Goal: Task Accomplishment & Management: Manage account settings

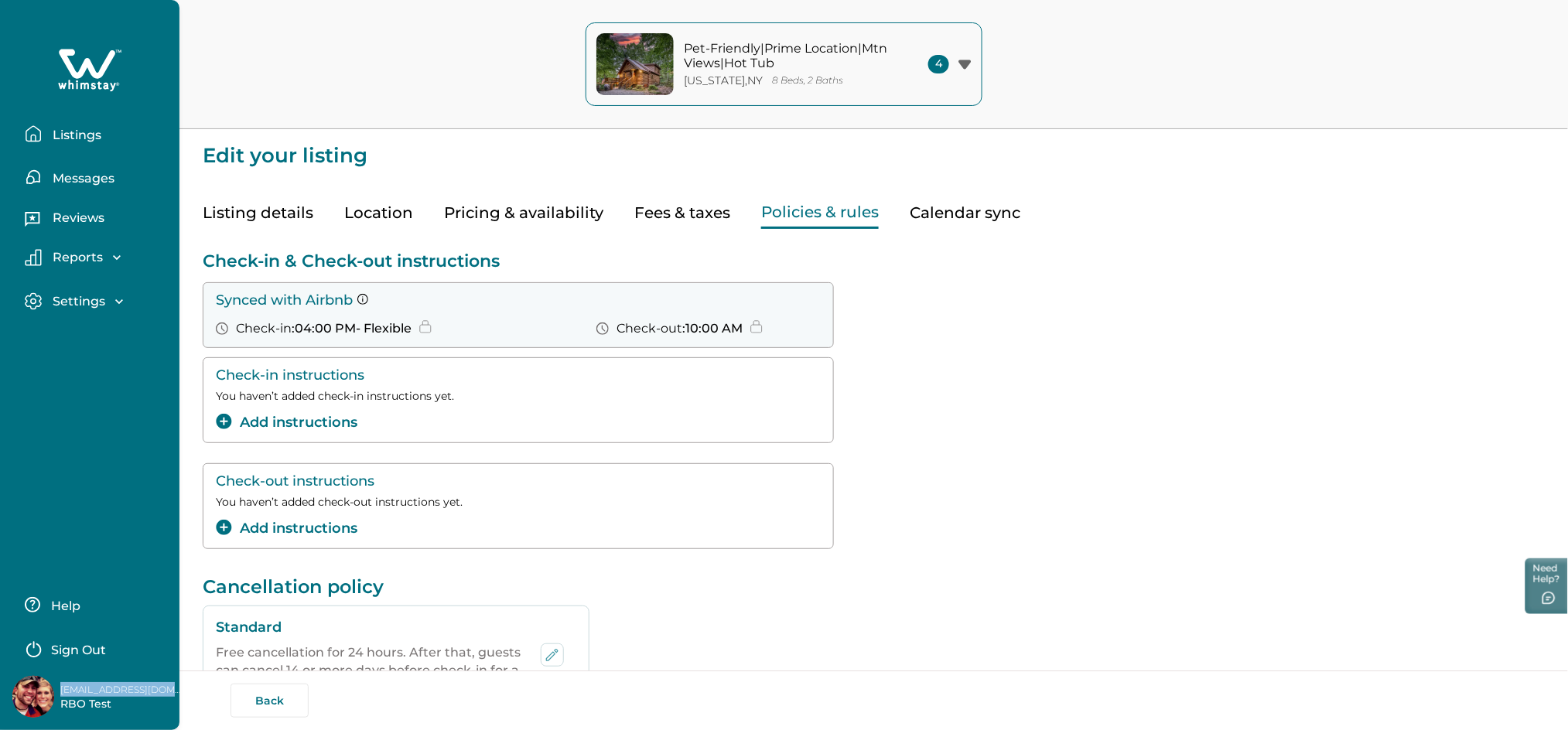
click at [106, 136] on button "Listings" at bounding box center [96, 133] width 142 height 31
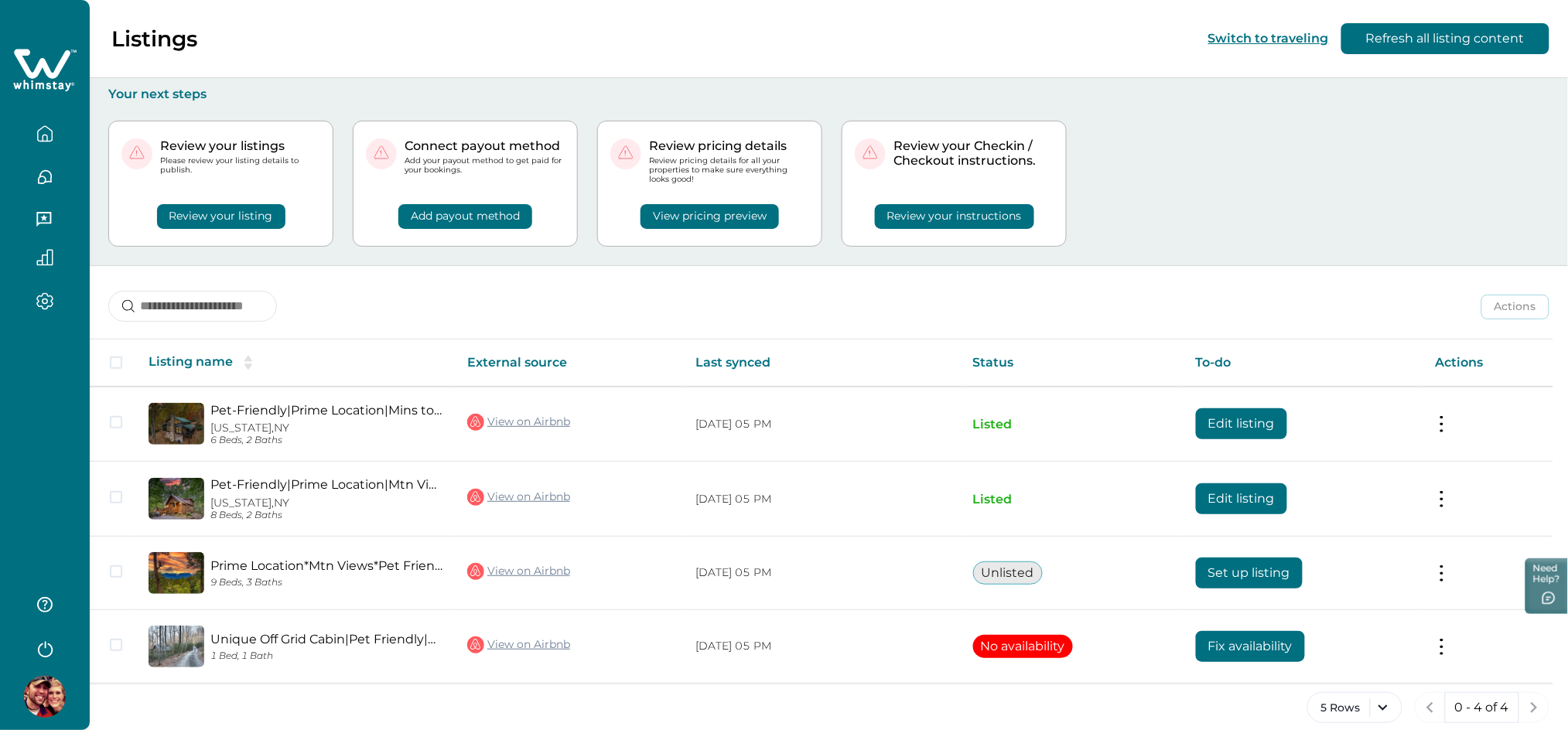
click at [897, 208] on button "Review your instructions" at bounding box center [954, 216] width 160 height 25
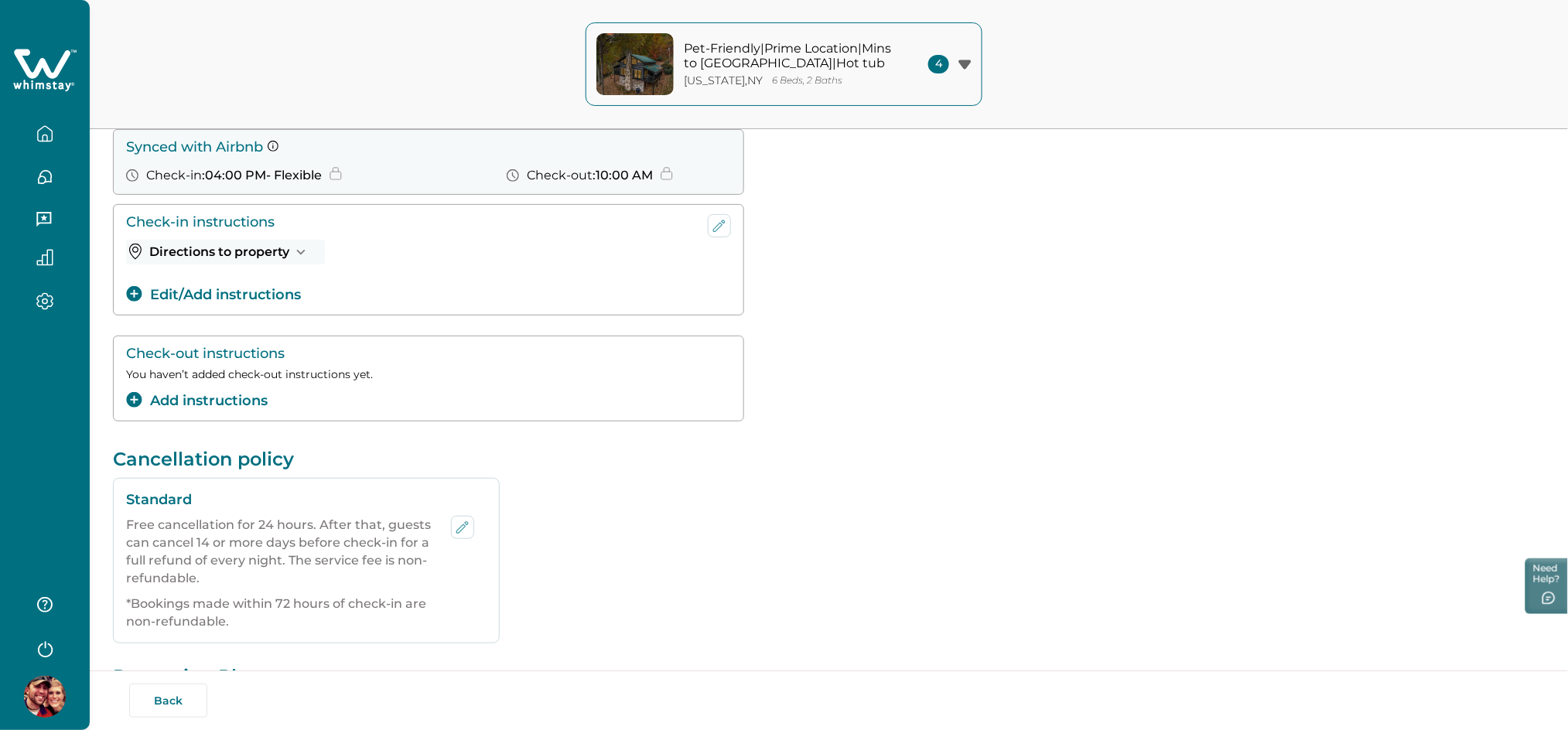
scroll to position [103, 0]
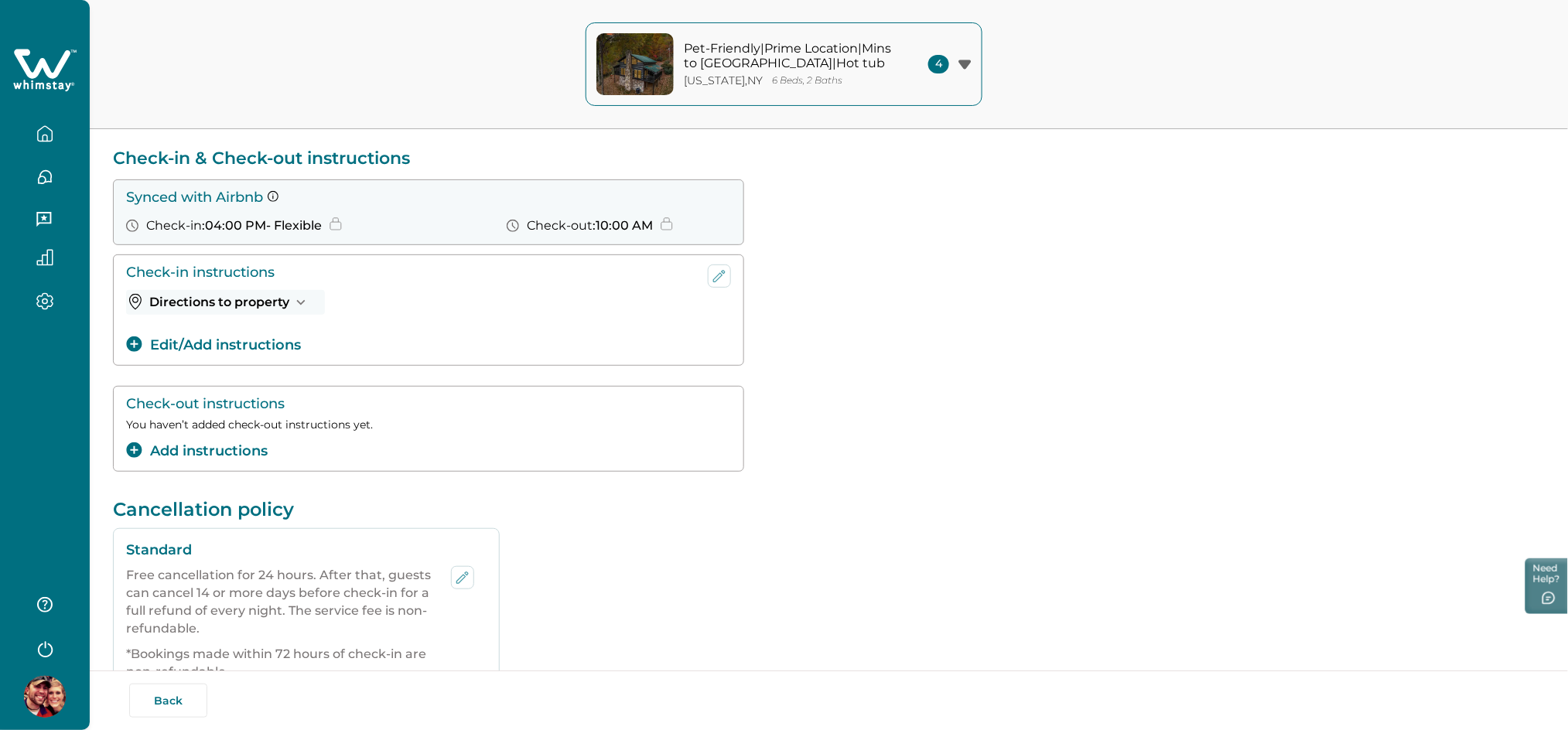
click at [41, 139] on icon "button" at bounding box center [45, 133] width 17 height 17
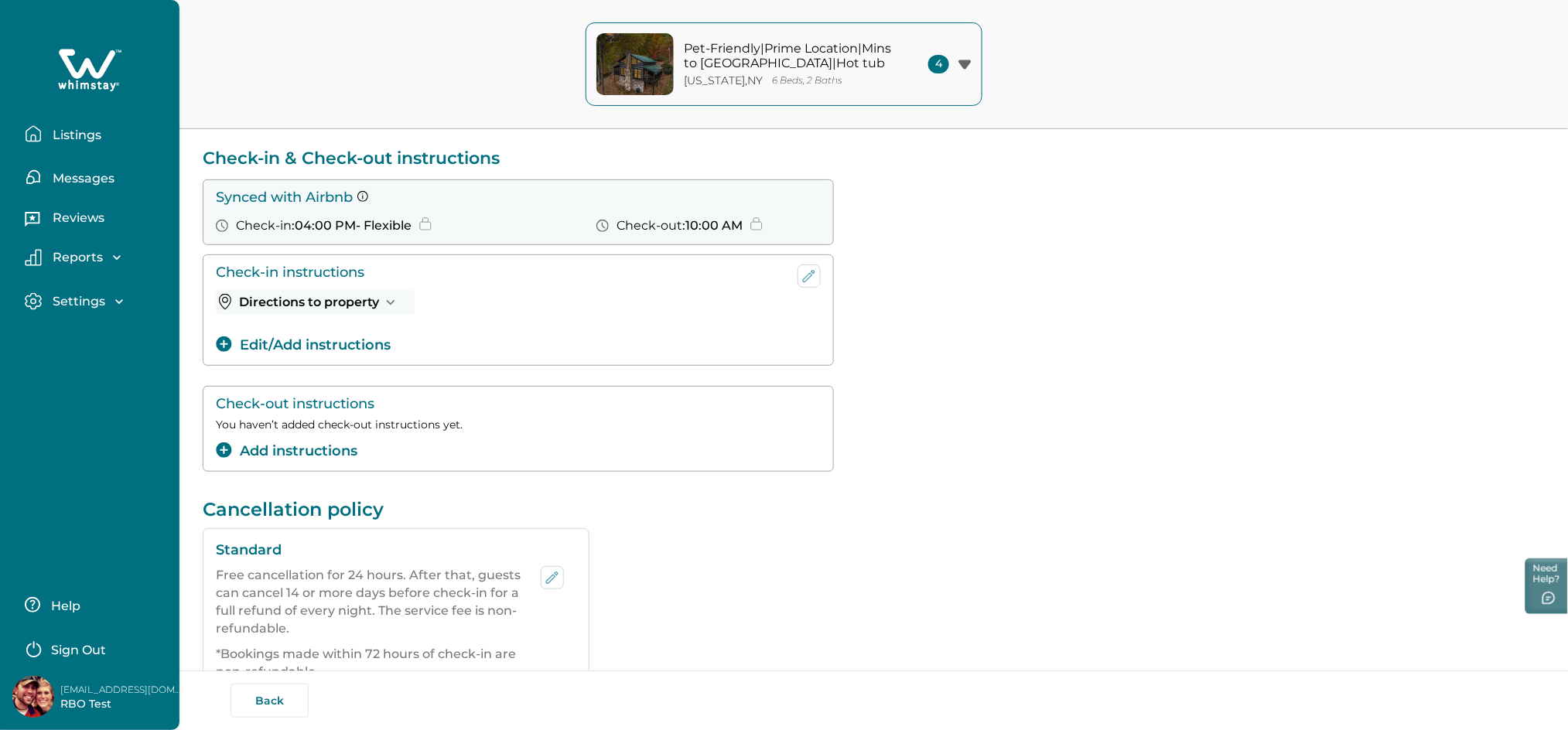
click at [41, 139] on icon "button" at bounding box center [33, 133] width 17 height 17
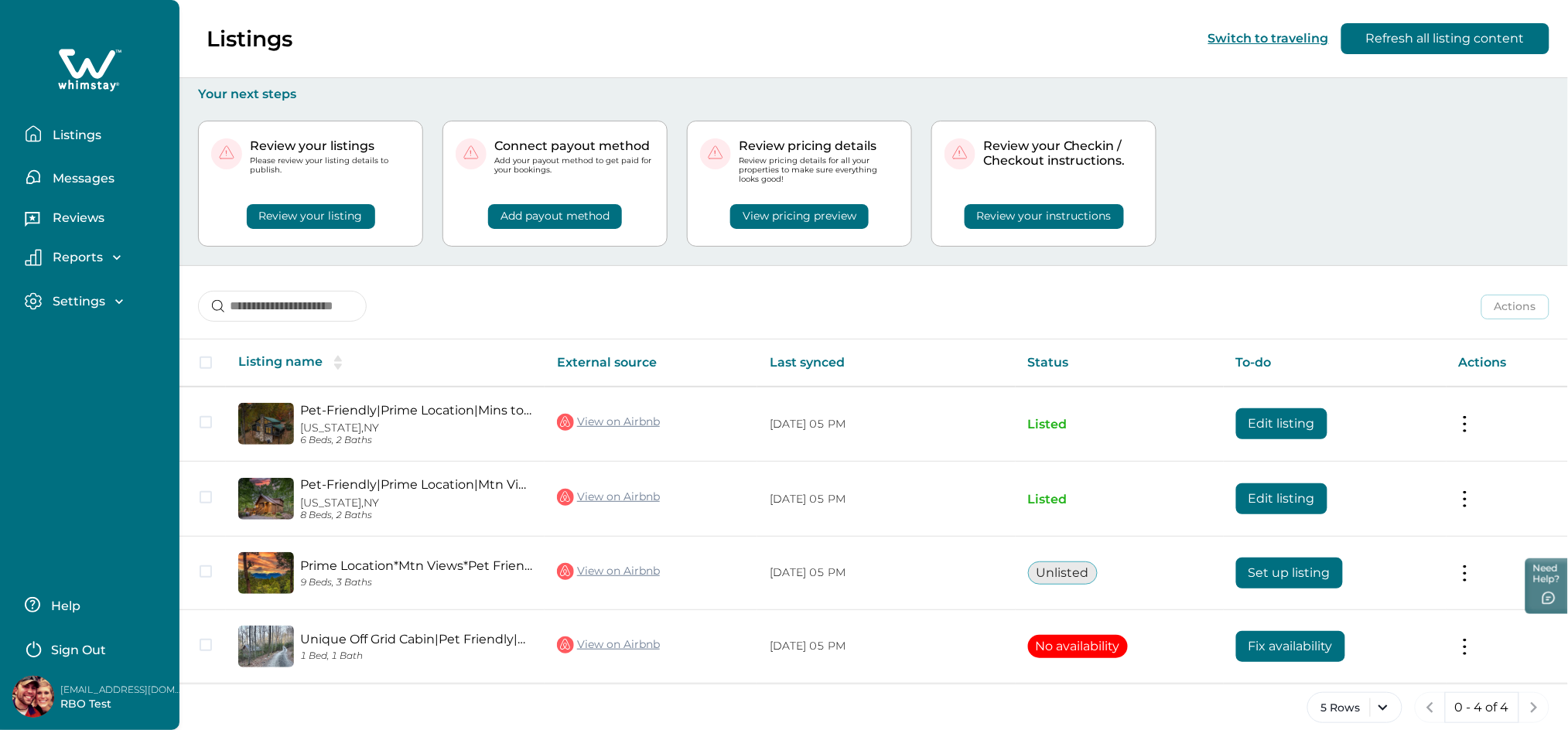
click at [79, 651] on p "Sign Out" at bounding box center [78, 651] width 55 height 15
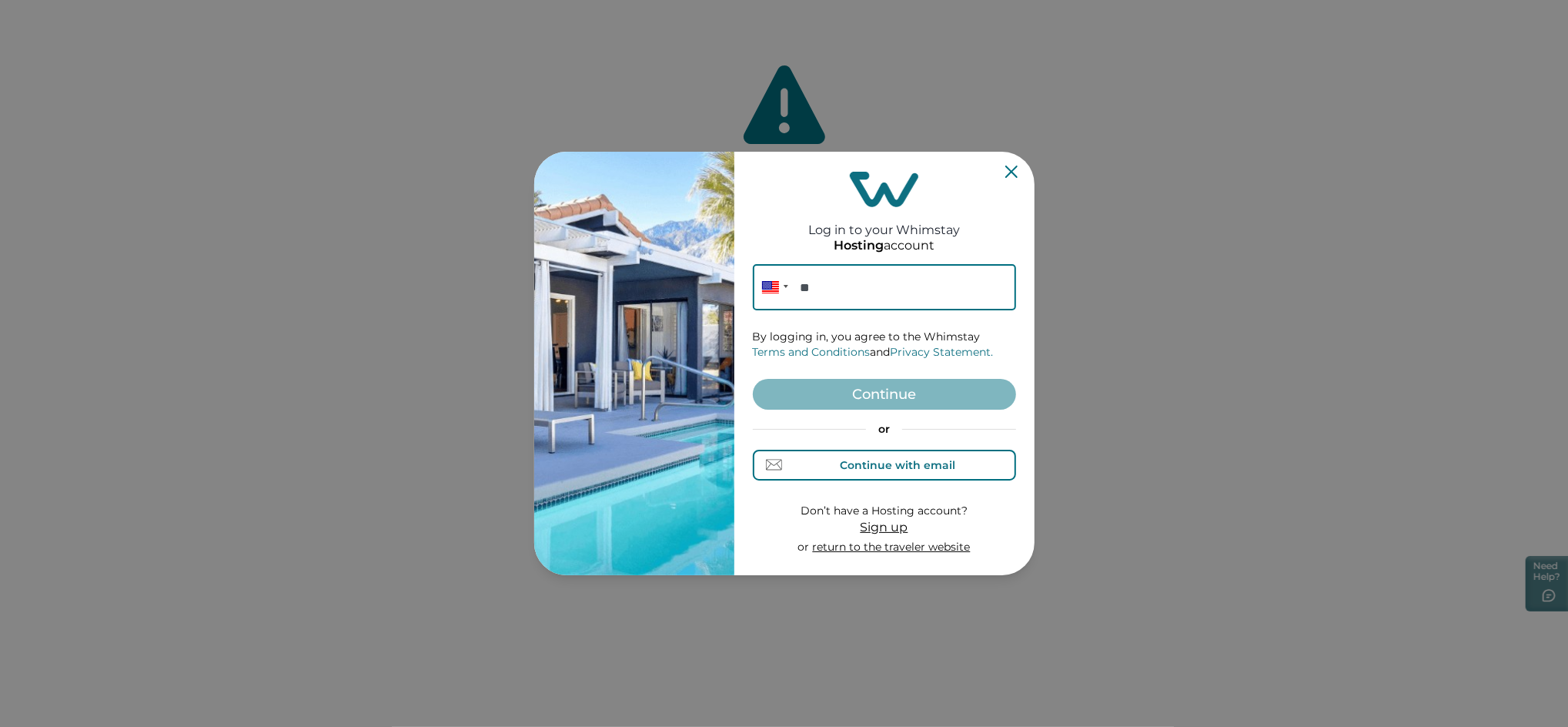
click at [854, 471] on div "Continue with email" at bounding box center [883, 464] width 142 height 16
click at [818, 288] on input at bounding box center [884, 287] width 263 height 46
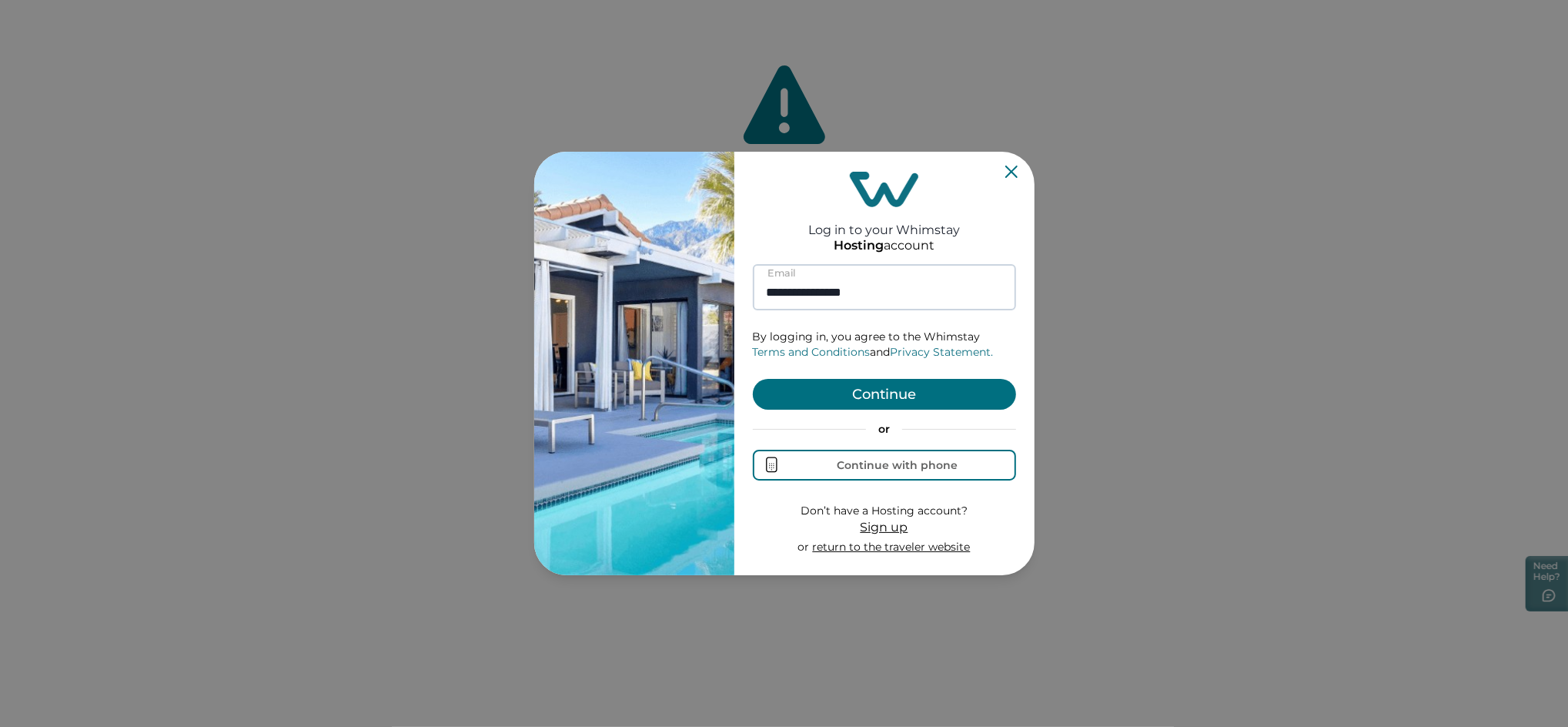
type input "**********"
click at [753, 379] on button "Continue" at bounding box center [884, 394] width 263 height 31
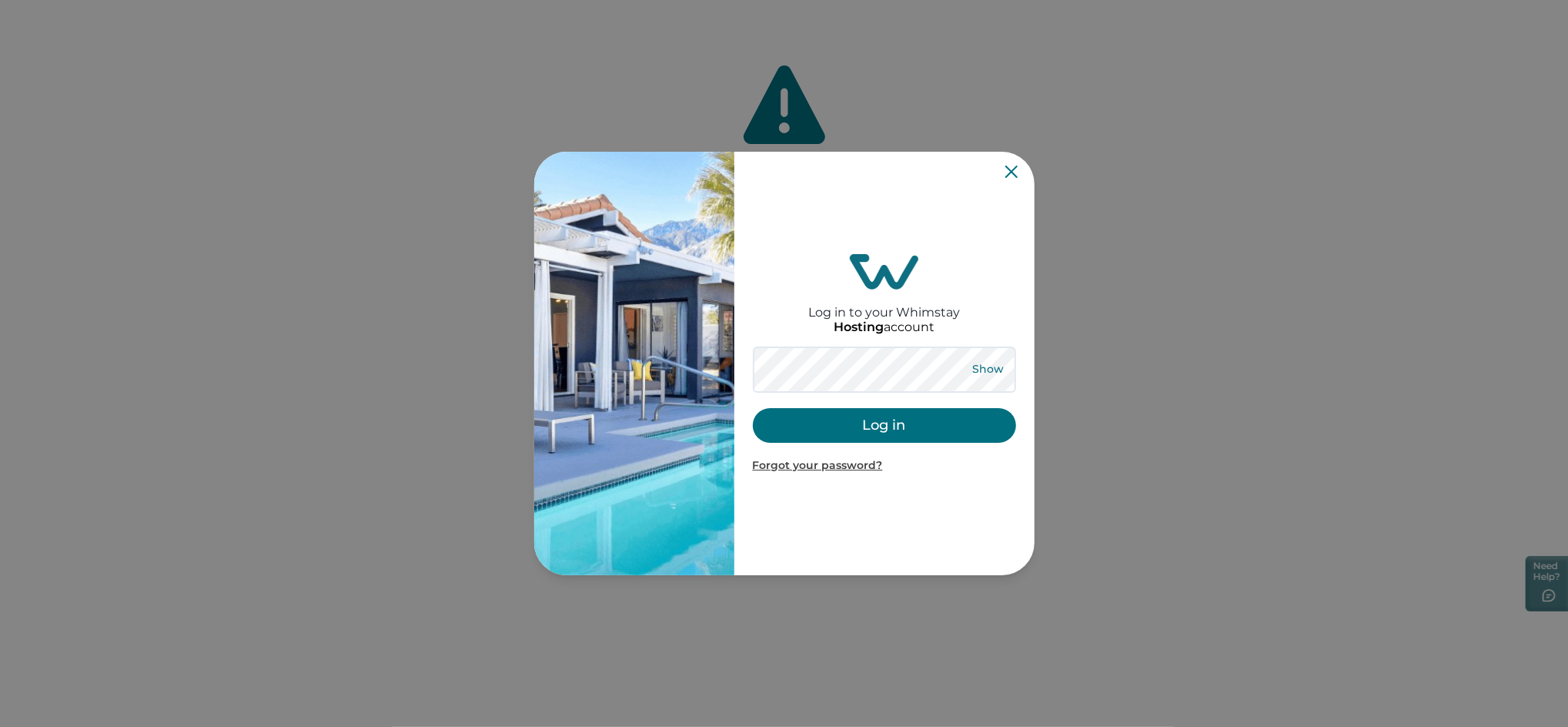
click at [1004, 370] on button "Show" at bounding box center [988, 370] width 56 height 22
click at [857, 422] on button "Log in" at bounding box center [884, 425] width 263 height 34
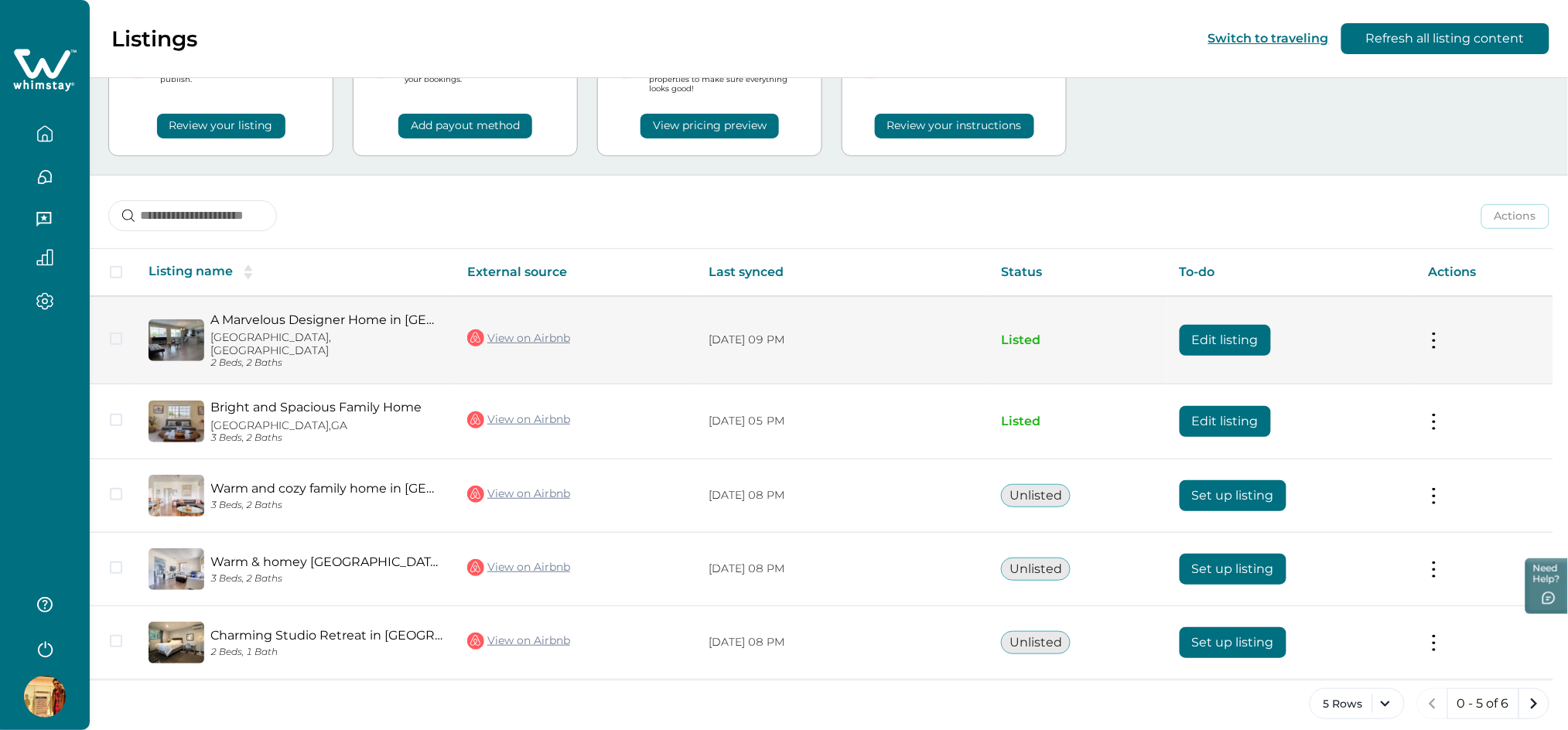
scroll to position [91, 0]
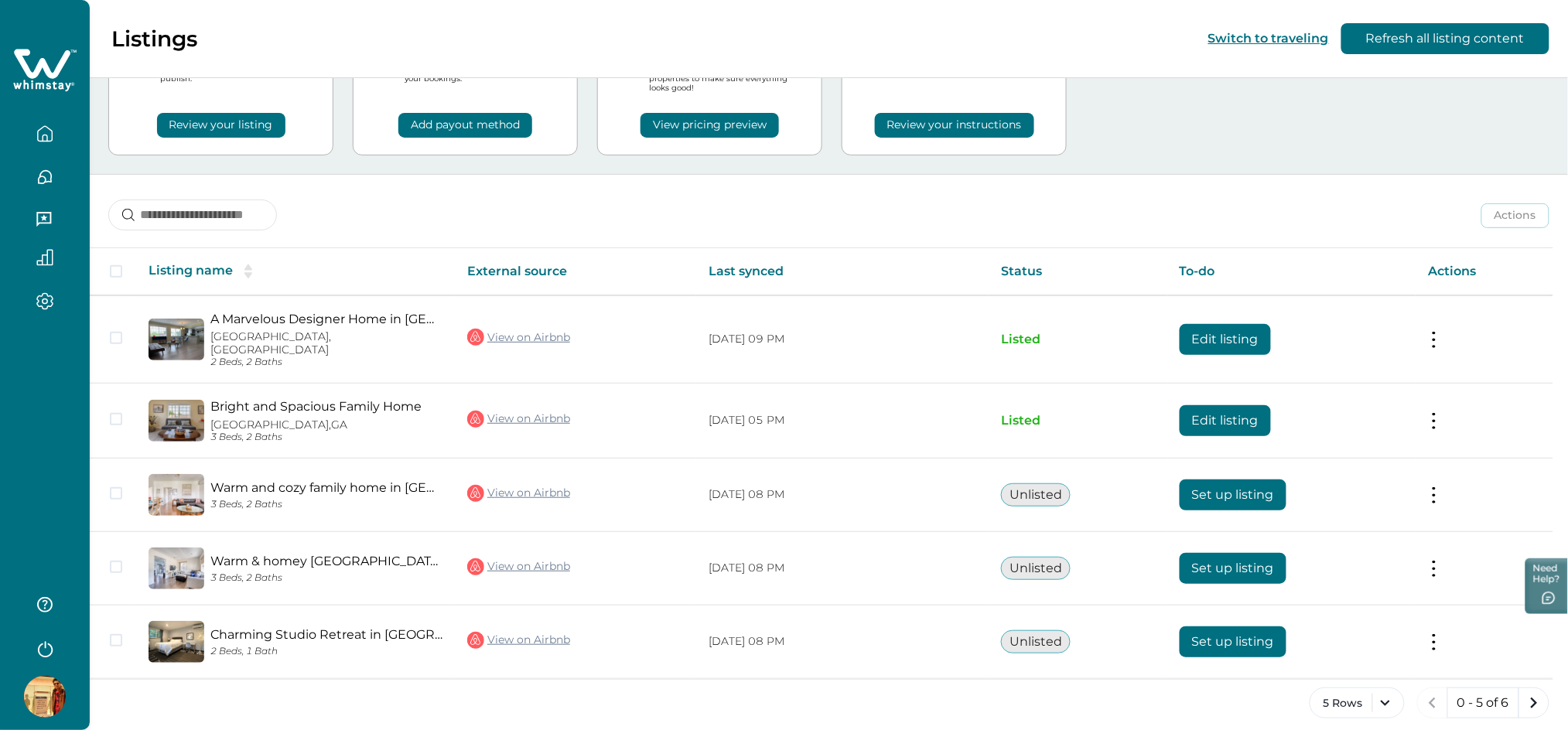
click at [970, 129] on button "Review your instructions" at bounding box center [954, 125] width 160 height 25
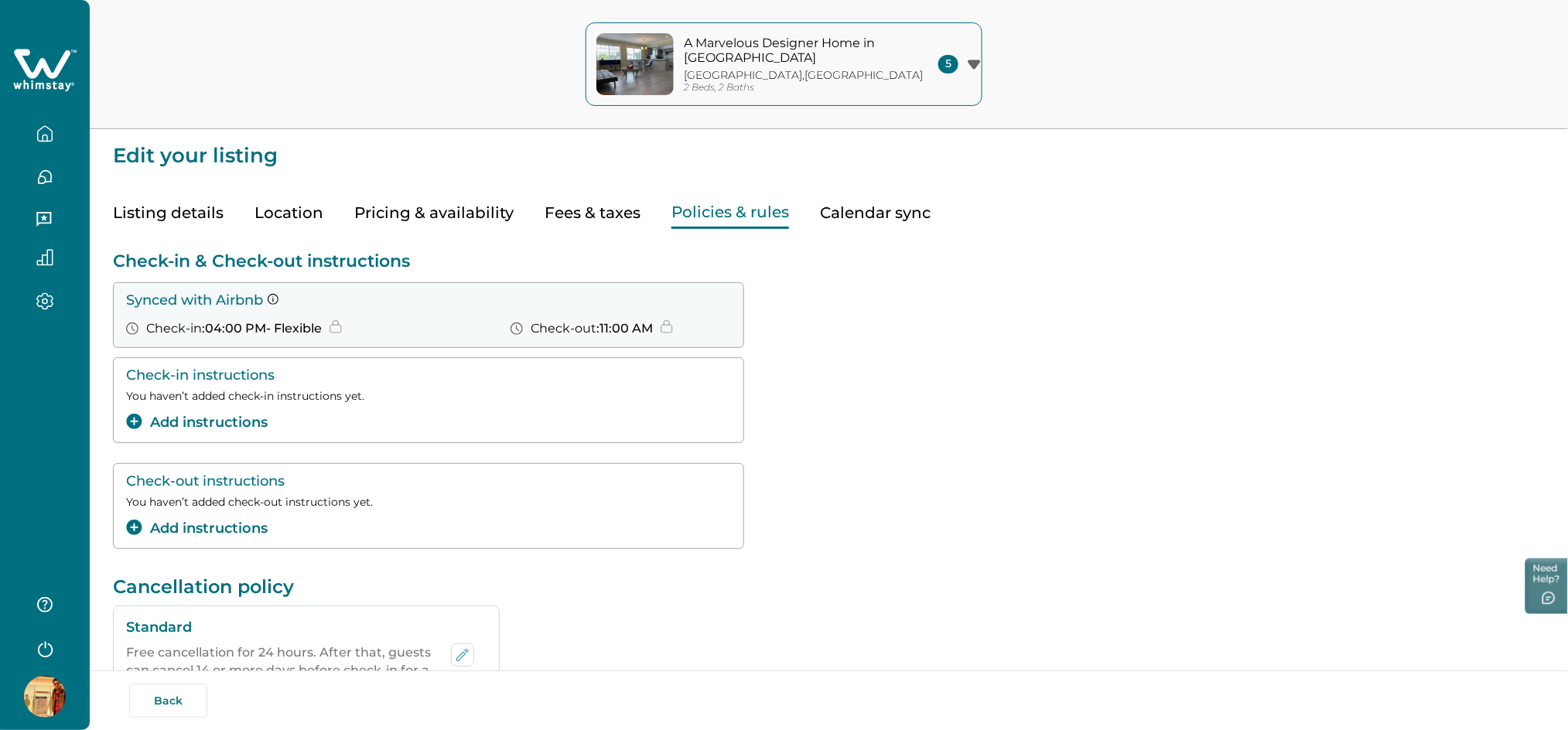
click at [50, 133] on icon "button" at bounding box center [45, 133] width 17 height 17
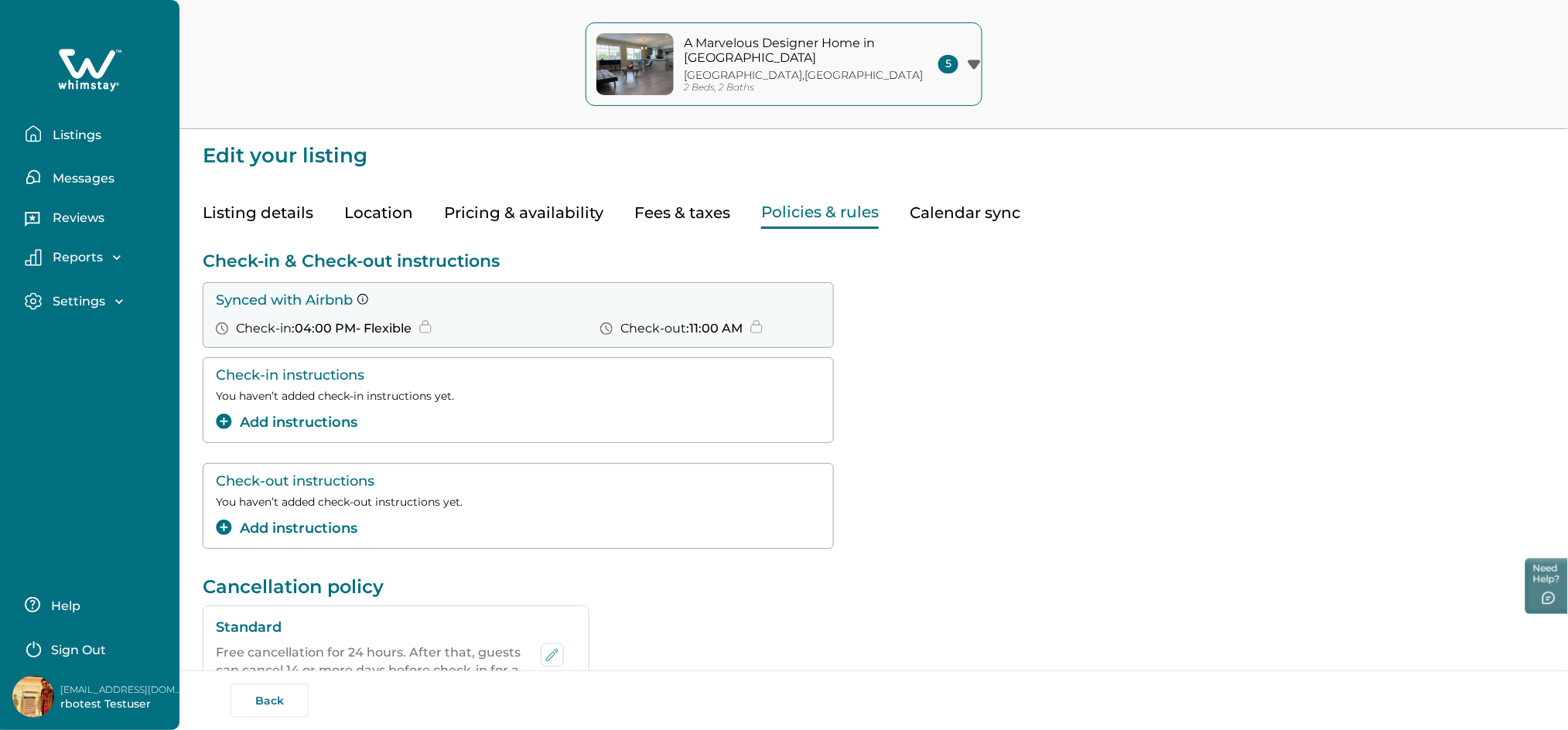
click at [50, 133] on p "Listings" at bounding box center [74, 135] width 53 height 15
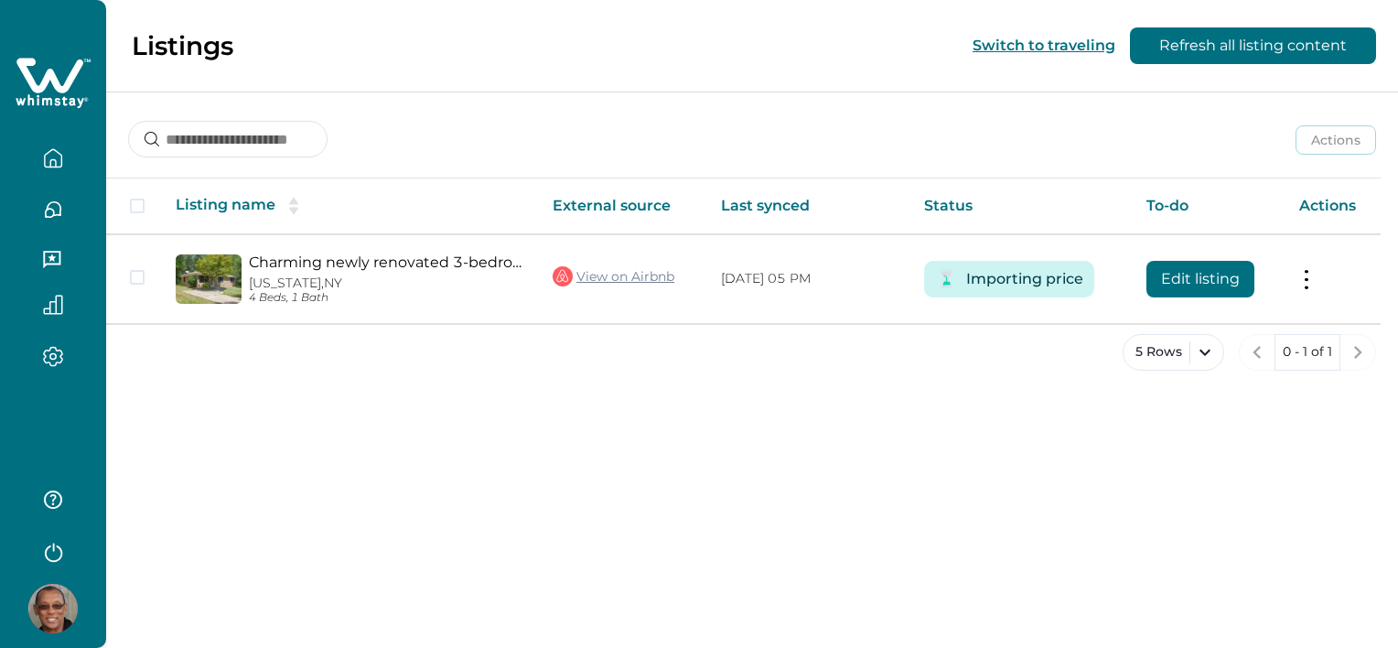
click at [86, 612] on div at bounding box center [53, 557] width 106 height 181
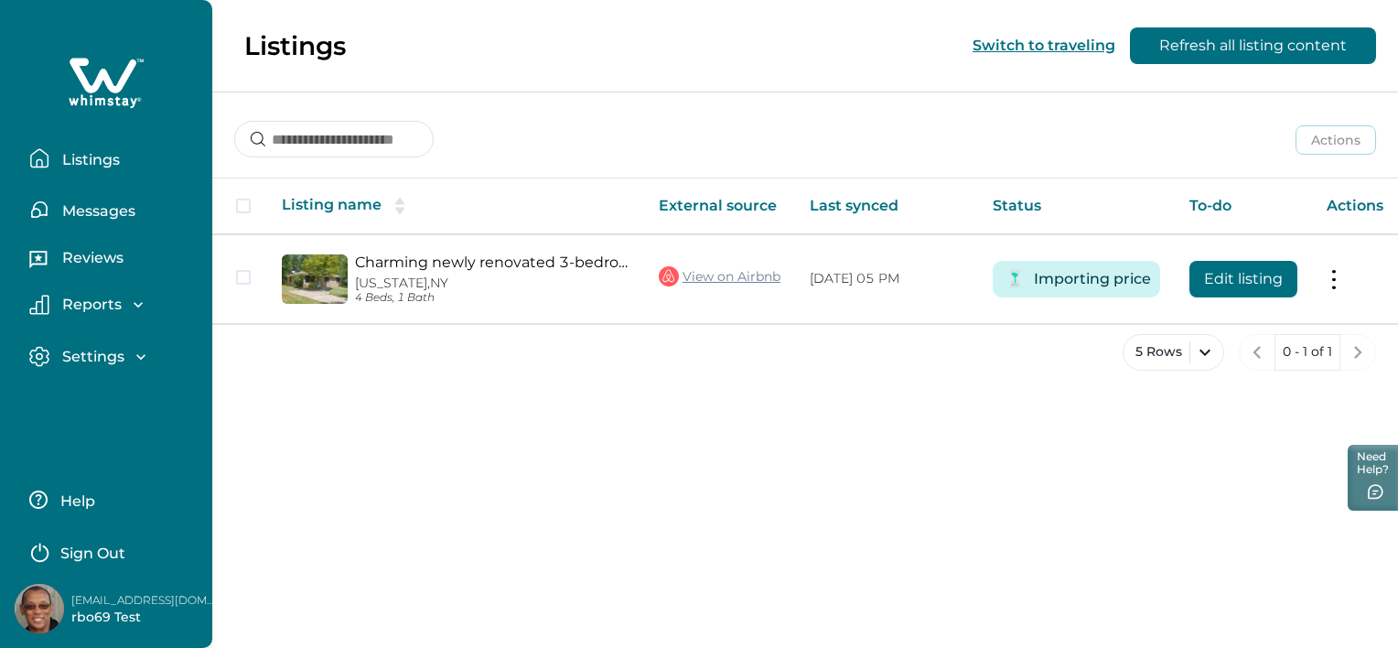
click at [82, 552] on p "Sign Out" at bounding box center [92, 554] width 65 height 18
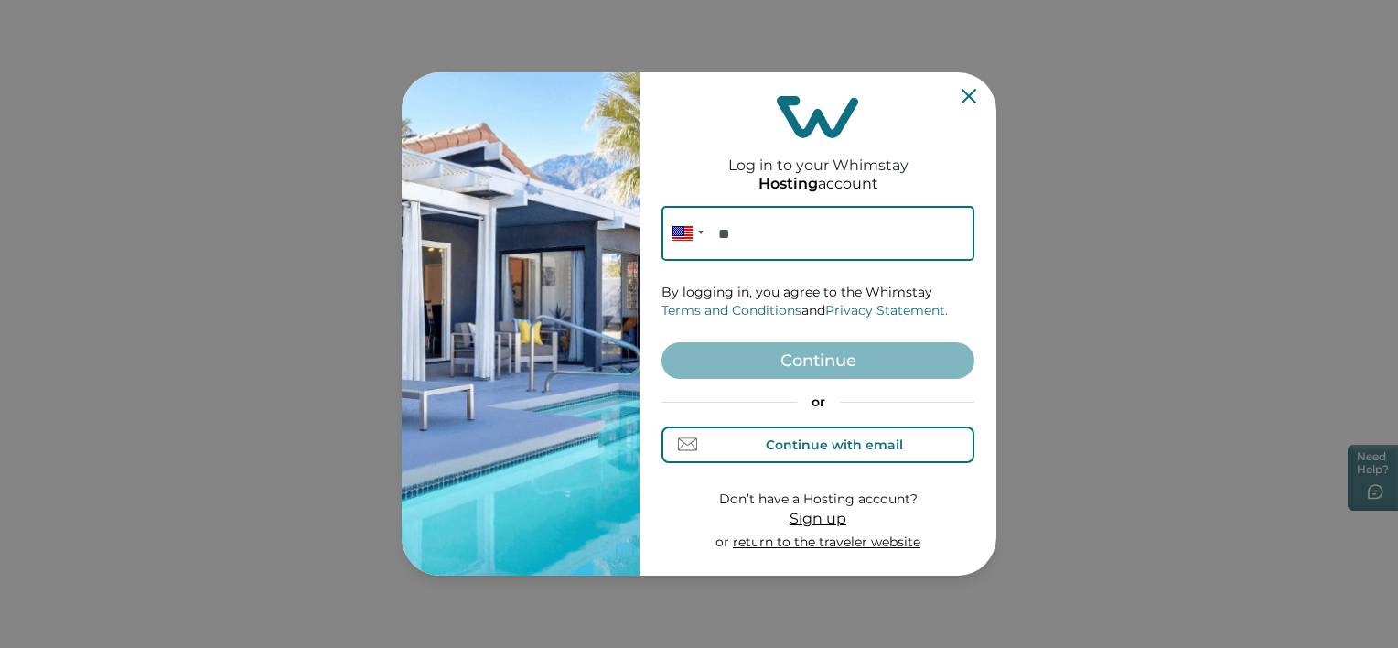
click at [831, 453] on div "Continue with email" at bounding box center [818, 444] width 169 height 19
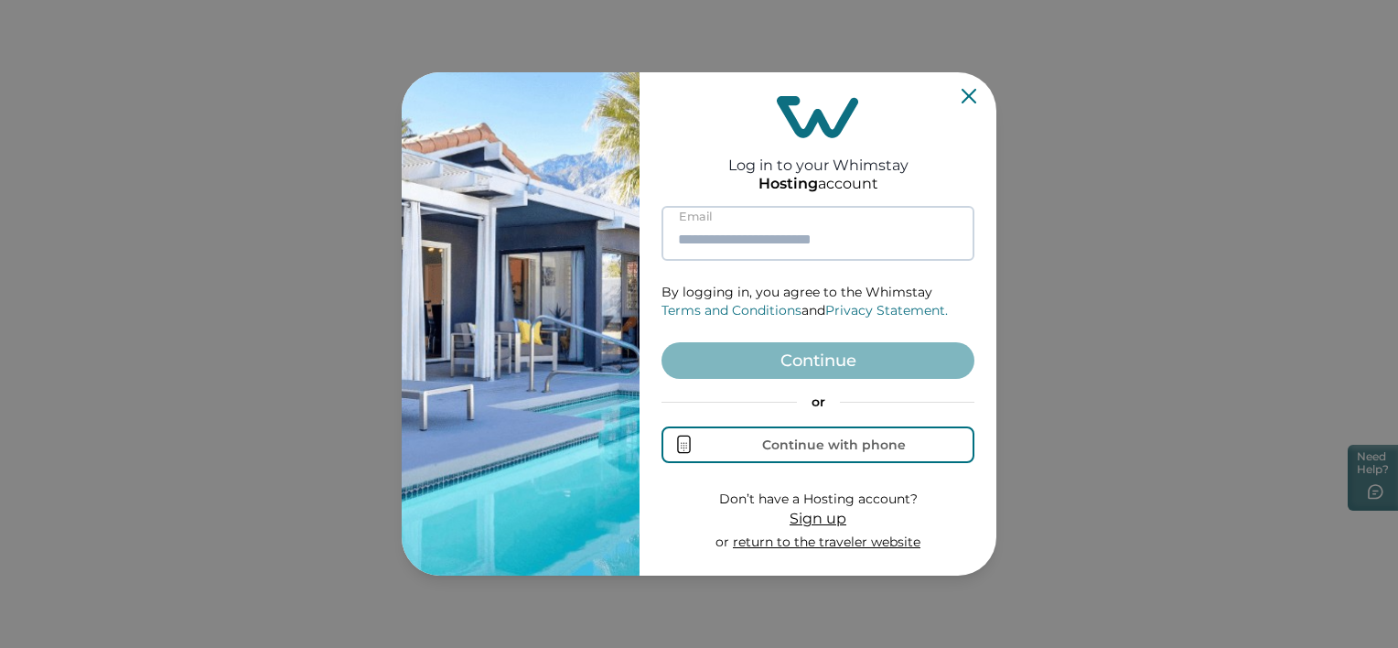
click at [809, 251] on input at bounding box center [818, 233] width 313 height 55
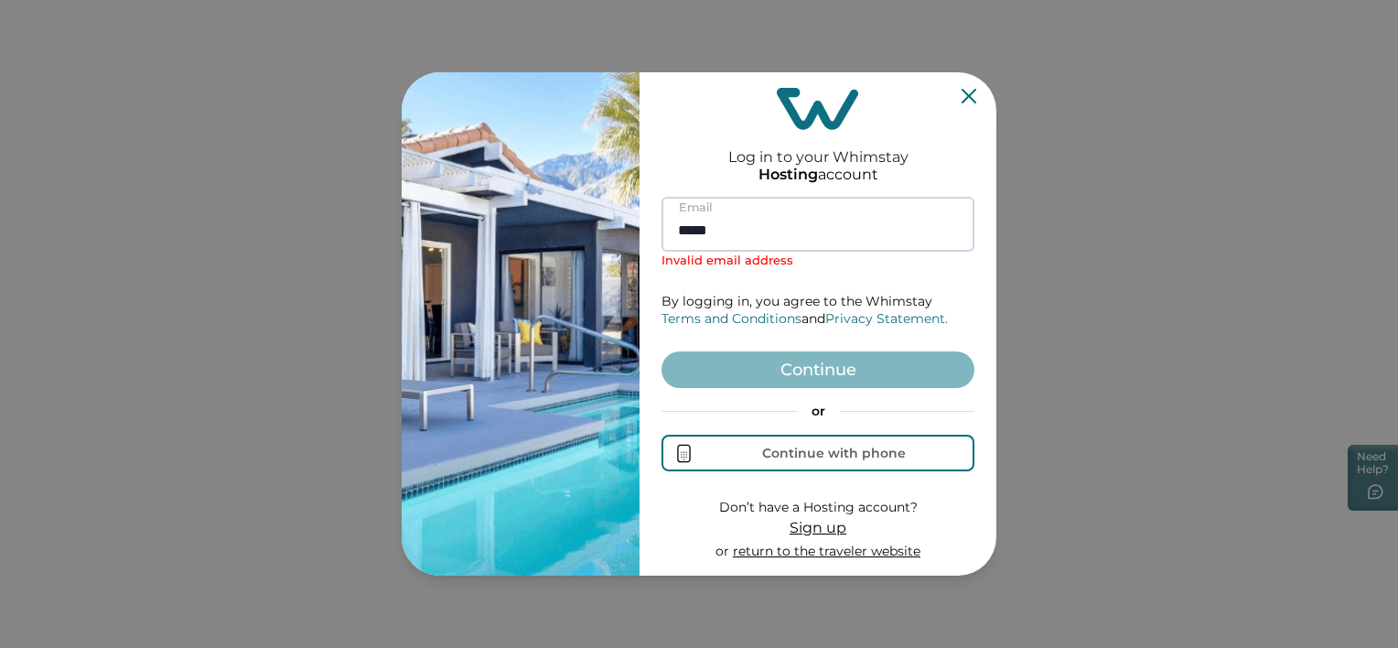
type input "**********"
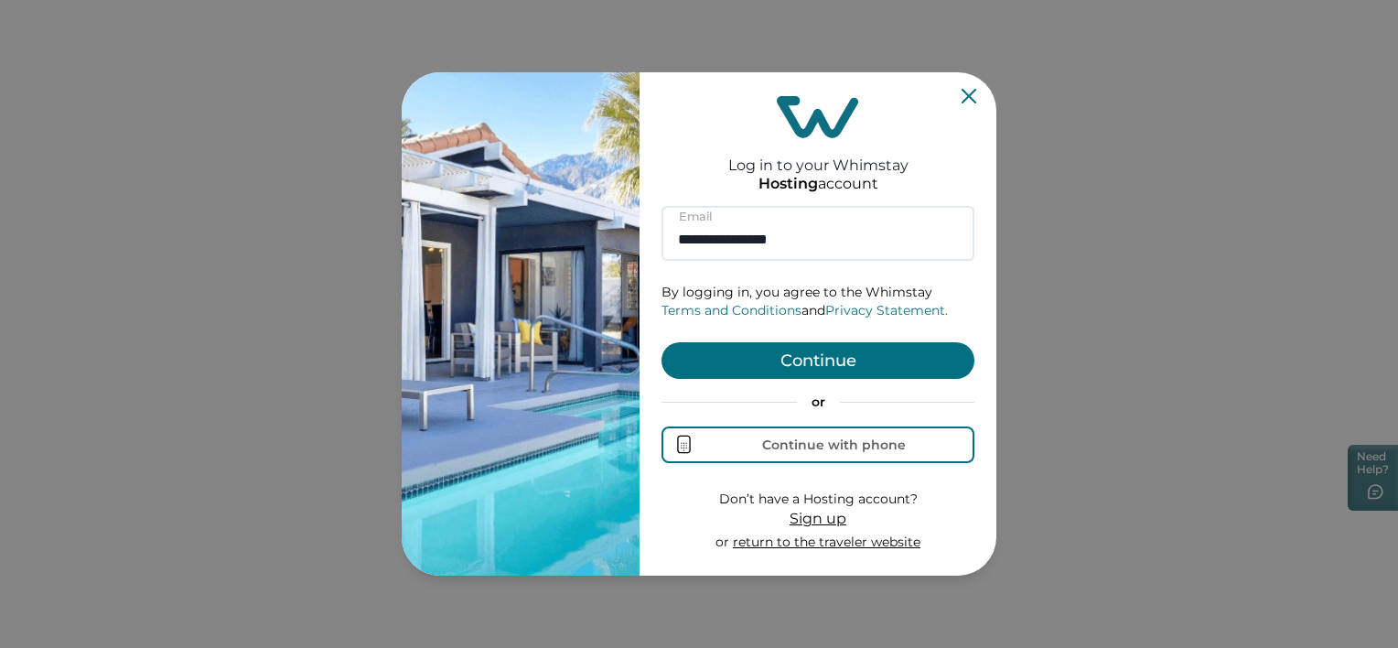
click at [803, 377] on button "Continue" at bounding box center [818, 360] width 313 height 37
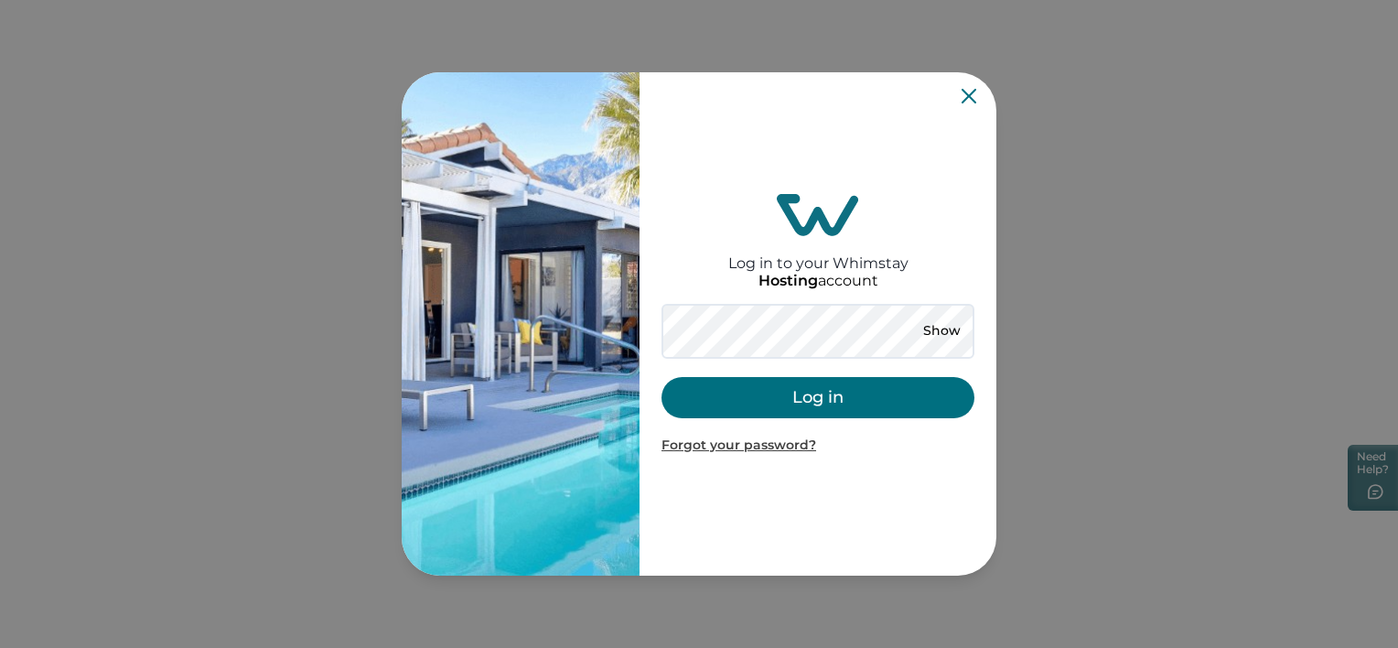
click at [799, 359] on div "Show Log in Forgot your password?" at bounding box center [818, 379] width 313 height 151
click at [773, 394] on button "Log in" at bounding box center [818, 397] width 313 height 41
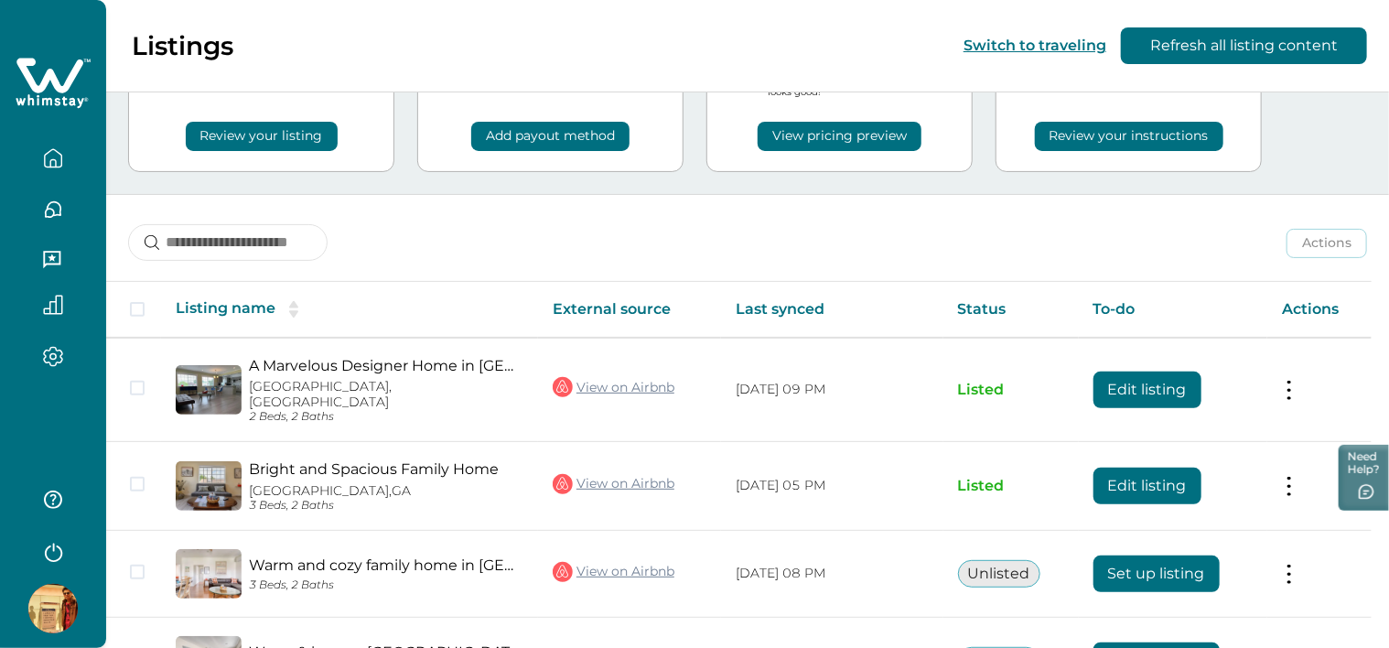
scroll to position [275, 0]
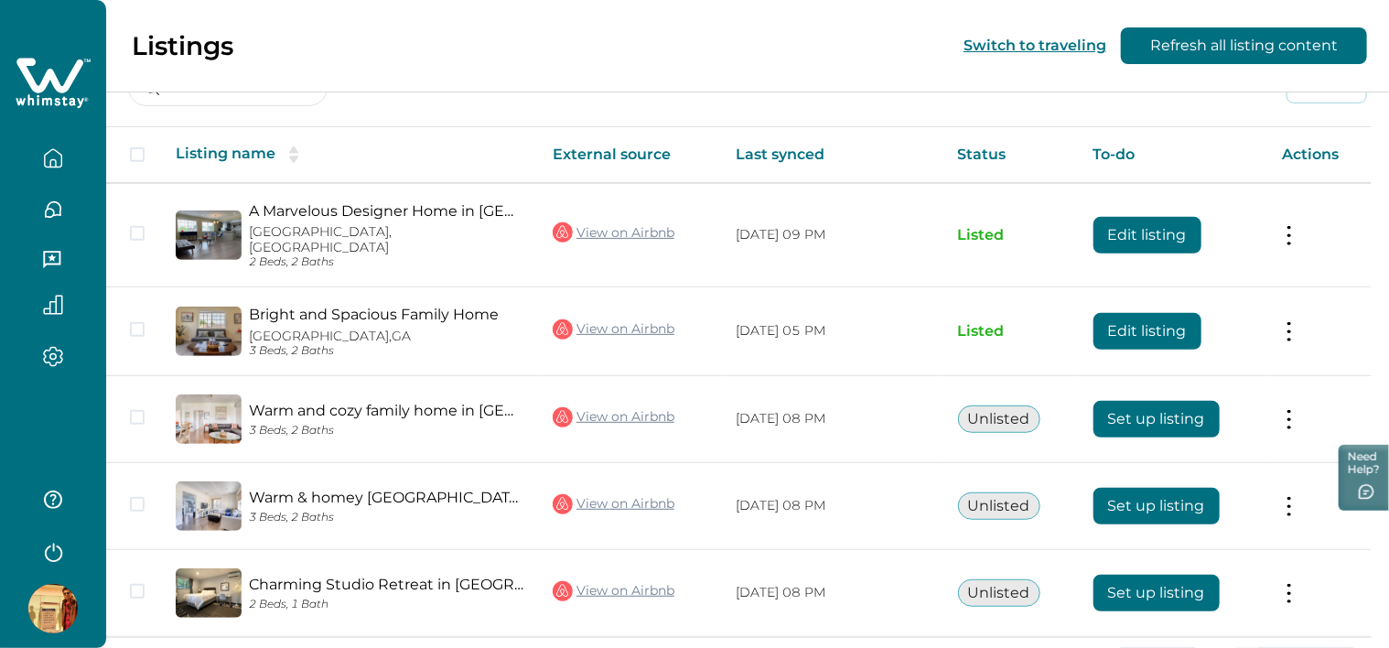
click at [39, 607] on img at bounding box center [52, 608] width 49 height 49
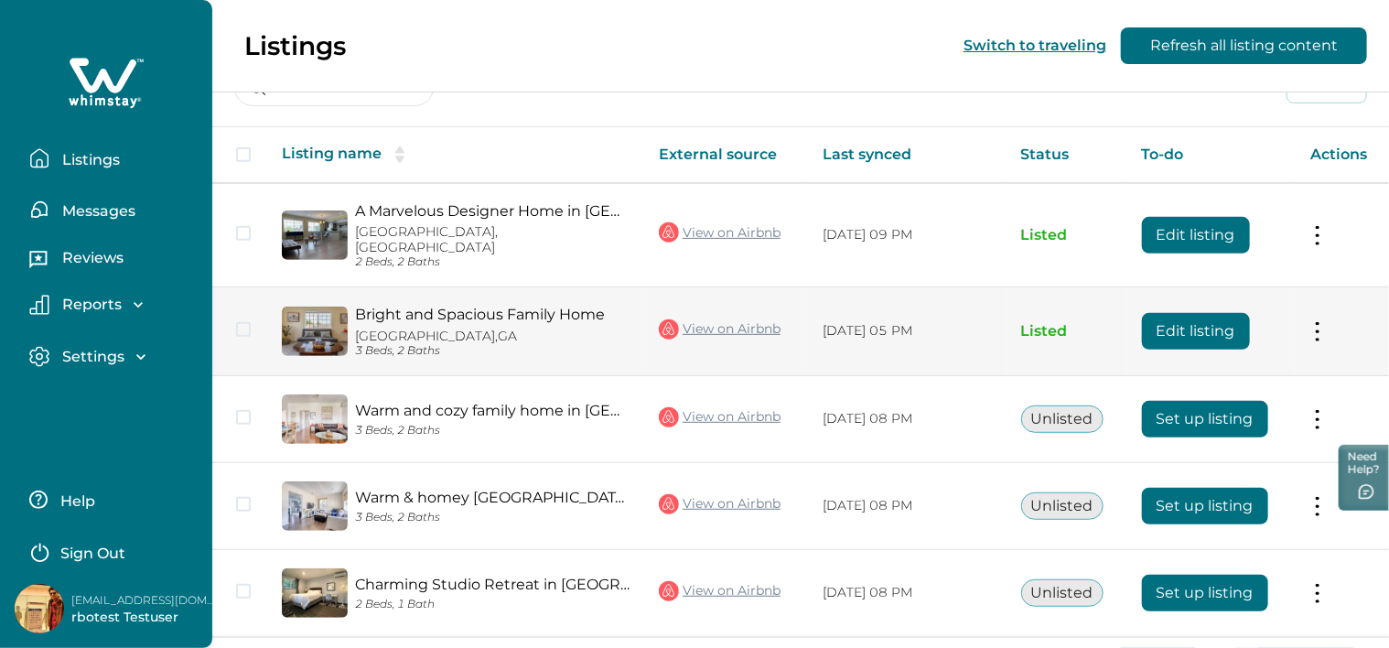
scroll to position [0, 0]
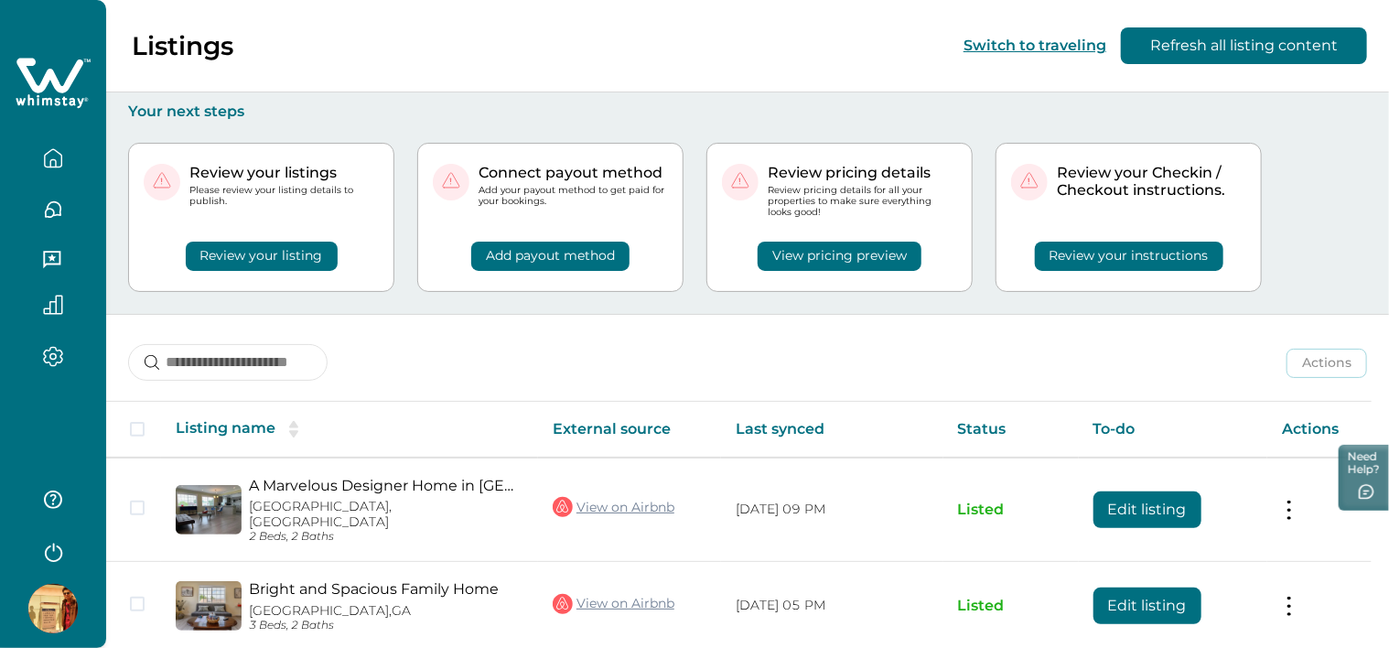
click at [911, 274] on div "Review pricing details Review pricing details for all your properties to make s…" at bounding box center [840, 217] width 266 height 149
